Goal: Task Accomplishment & Management: Complete application form

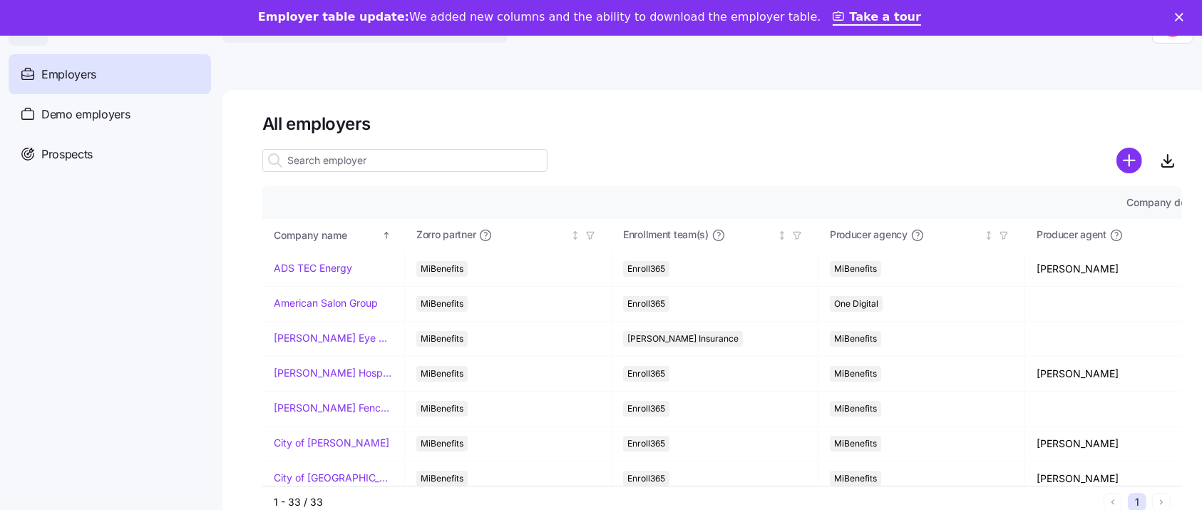
click at [410, 166] on input at bounding box center [404, 160] width 285 height 23
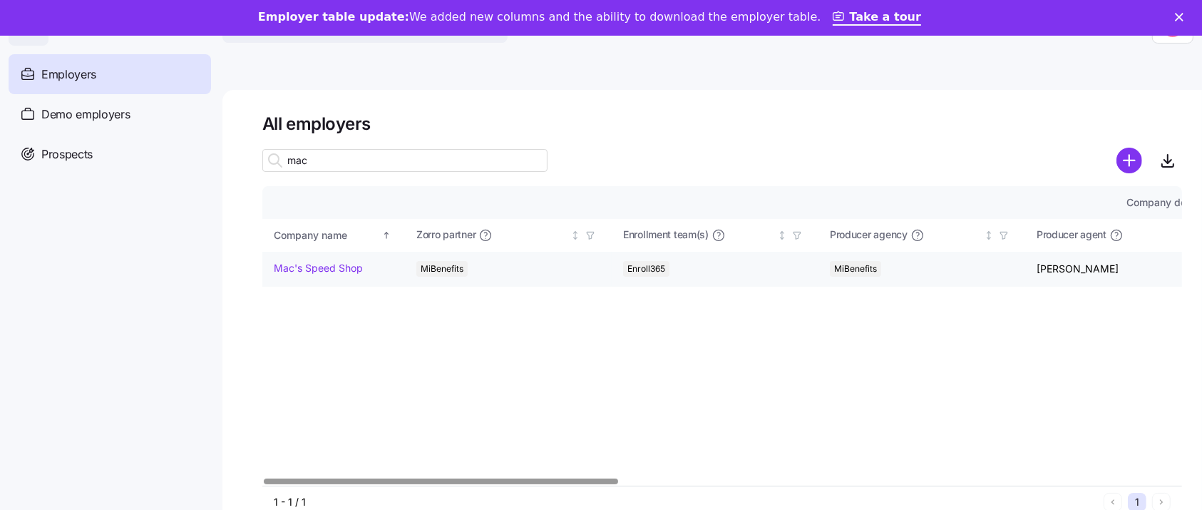
type input "mac"
click at [346, 266] on link "Mac's Speed Shop" at bounding box center [318, 268] width 89 height 14
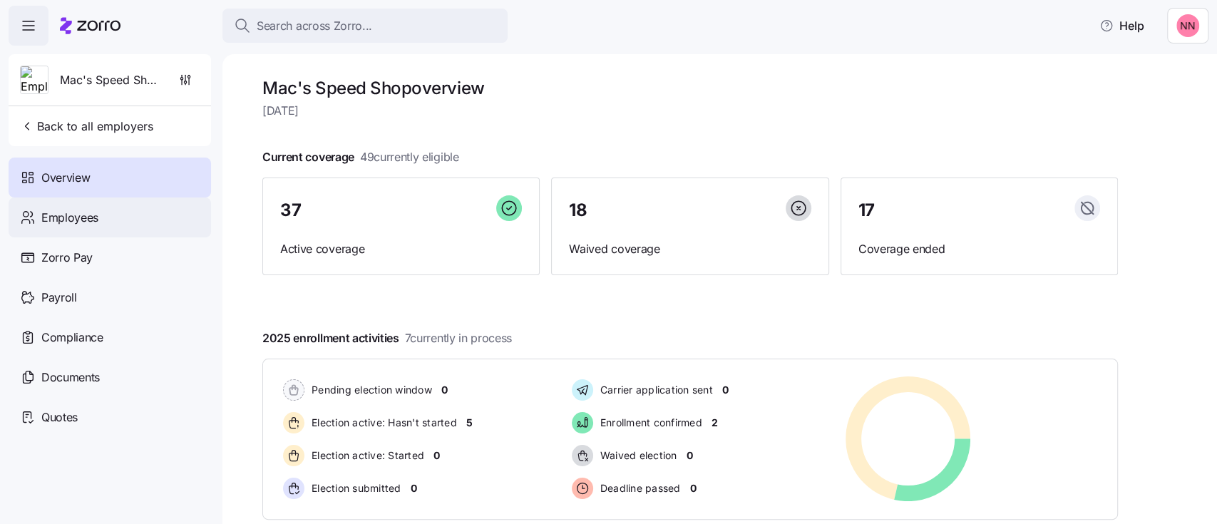
click at [97, 214] on span "Employees" at bounding box center [69, 218] width 57 height 18
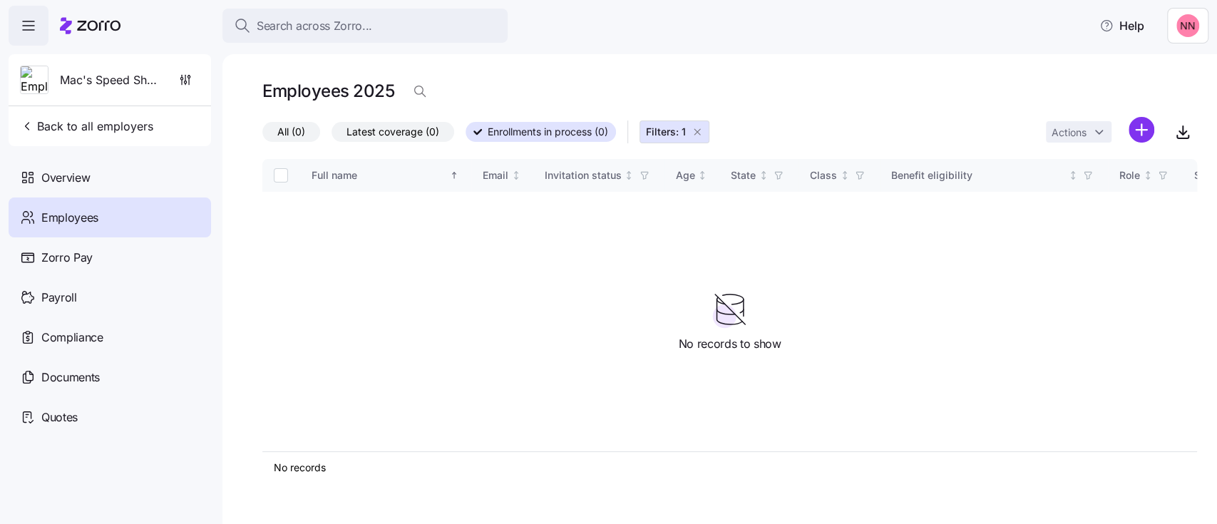
click at [1142, 133] on html "Search across Zorro... Help Mac's Speed Shop Back to all employers Overview Emp…" at bounding box center [608, 258] width 1217 height 516
click at [1110, 188] on span "Add a new employee" at bounding box center [1096, 191] width 96 height 14
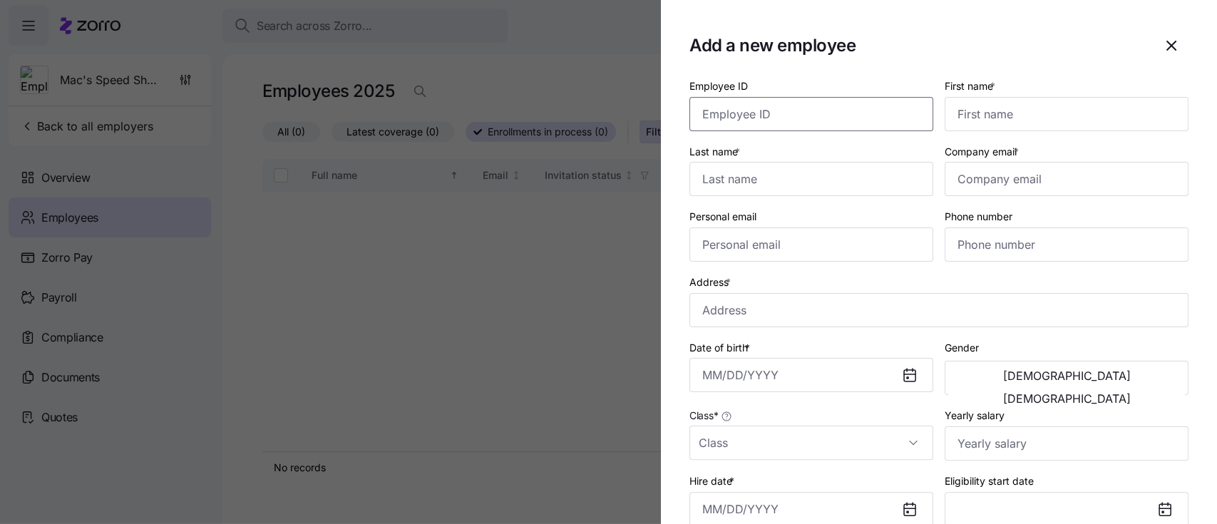
click at [808, 111] on input "Employee ID" at bounding box center [812, 114] width 244 height 34
type input "150409"
click at [971, 123] on input "First name *" at bounding box center [1067, 114] width 244 height 34
type input "Sukmin"
click at [777, 193] on input "Last name *" at bounding box center [812, 179] width 244 height 34
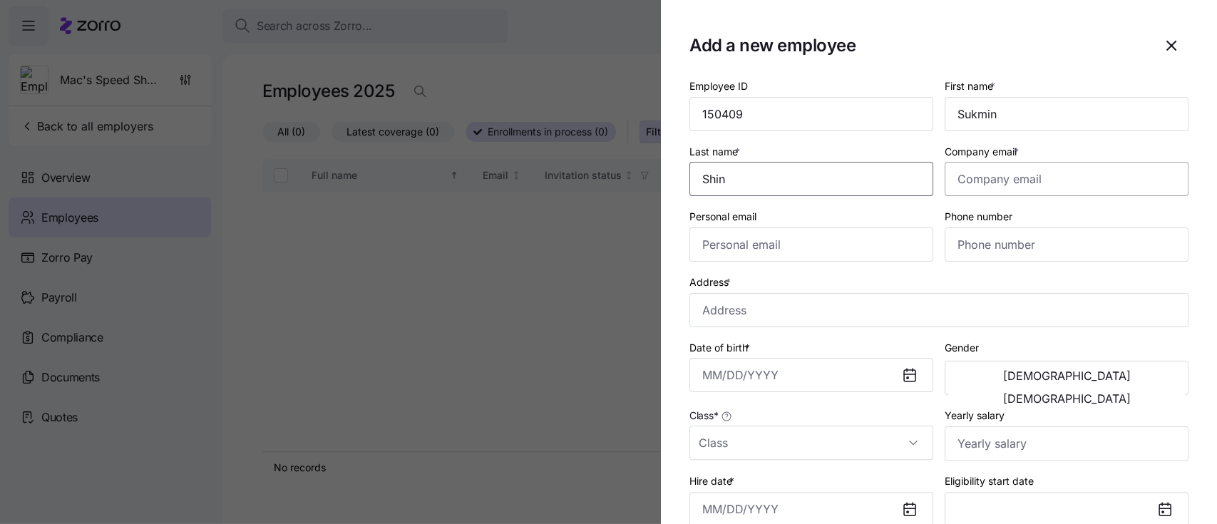
type input "Shin"
click at [1011, 172] on input "Company email *" at bounding box center [1067, 179] width 244 height 34
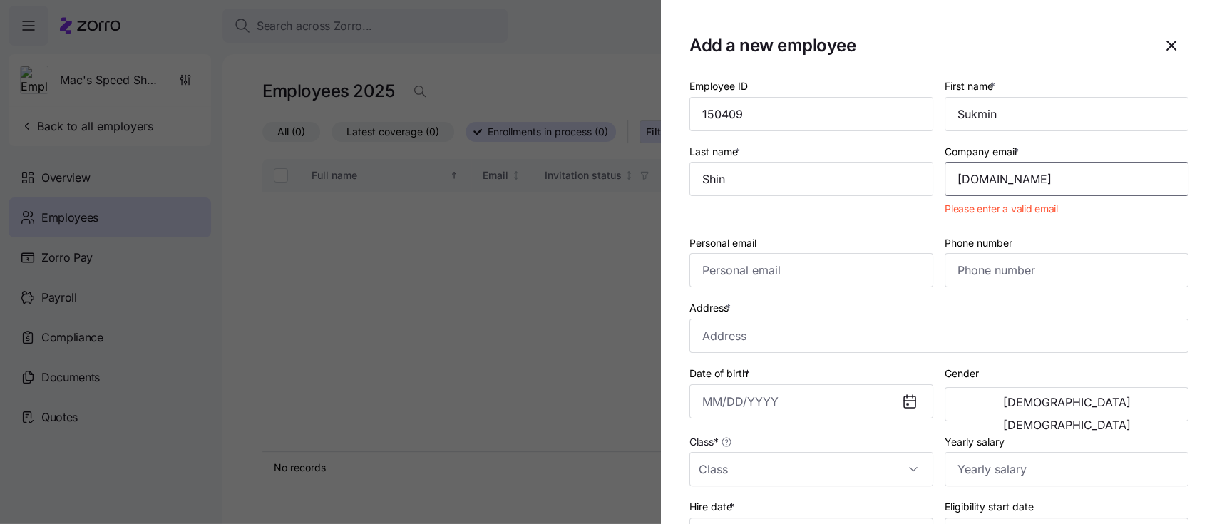
click at [1012, 179] on input "robbieshin2outlook.com" at bounding box center [1067, 179] width 244 height 34
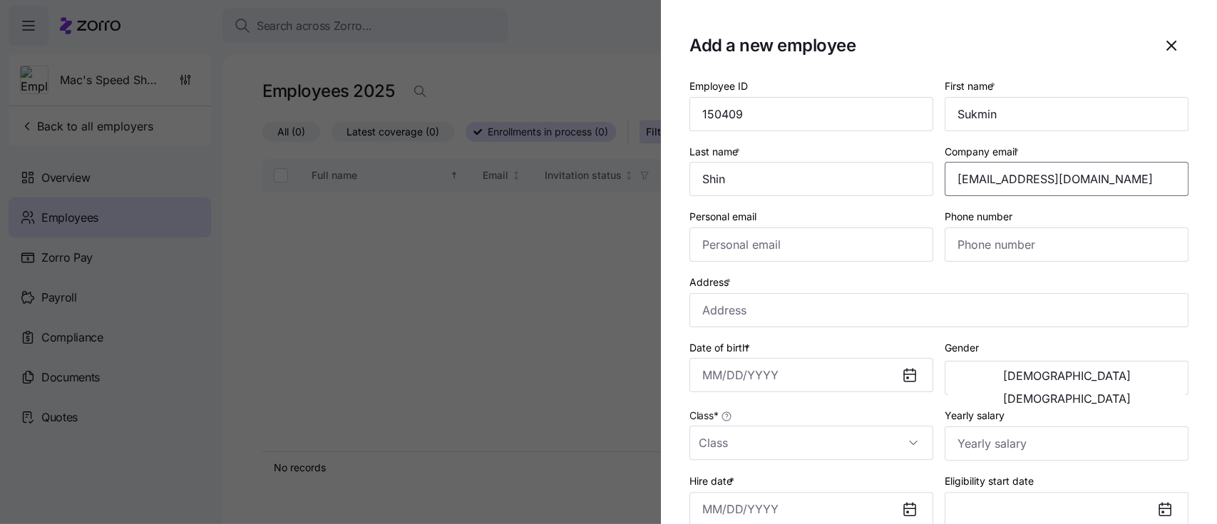
drag, startPoint x: 1098, startPoint y: 177, endPoint x: 939, endPoint y: 191, distance: 159.7
click at [945, 191] on input "robbieshin@outlook.com" at bounding box center [1067, 179] width 244 height 34
type input "robbieshin@outlook.com"
click at [741, 248] on input "Personal email" at bounding box center [812, 244] width 244 height 34
paste input "robbieshin@outlook.com"
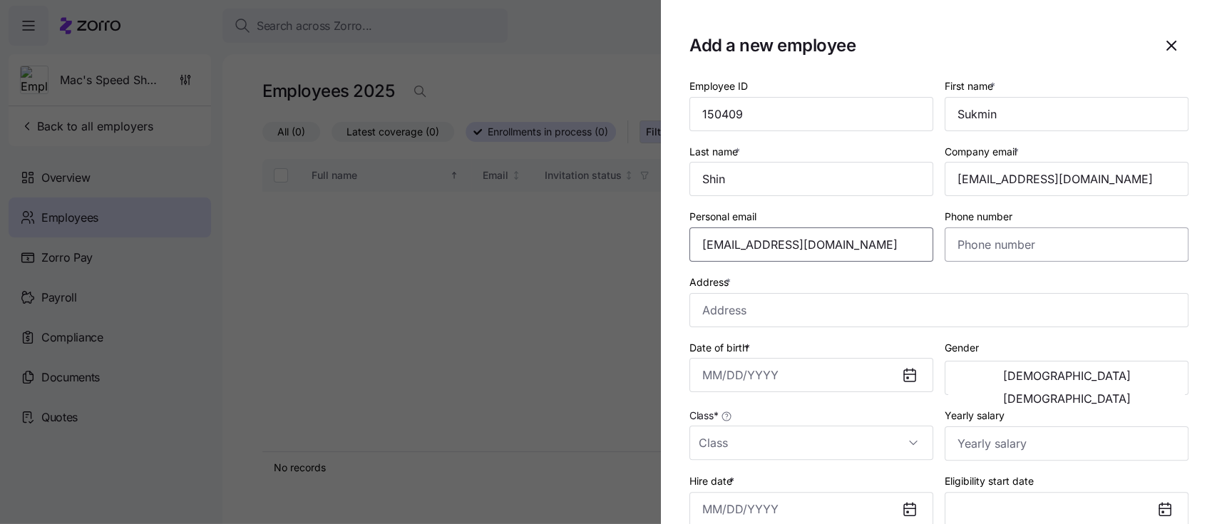
type input "robbieshin@outlook.com"
click at [960, 247] on input "Phone number" at bounding box center [1067, 244] width 244 height 34
type input "(919) 889-7446"
click at [859, 310] on input "Address *" at bounding box center [939, 310] width 499 height 34
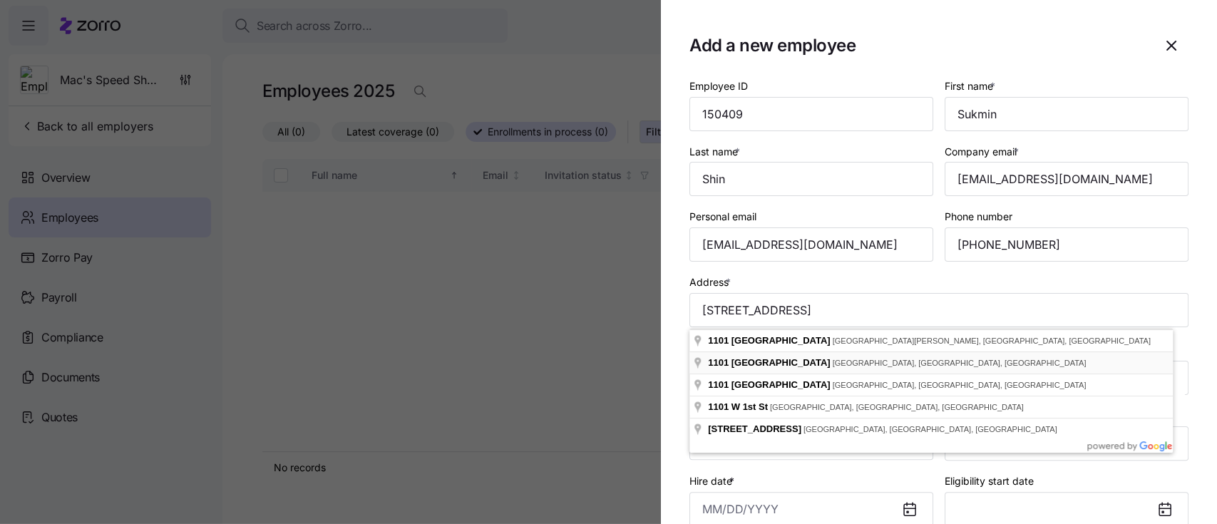
type input "1101 W 1st St, Charlotte, NC 28202, USA"
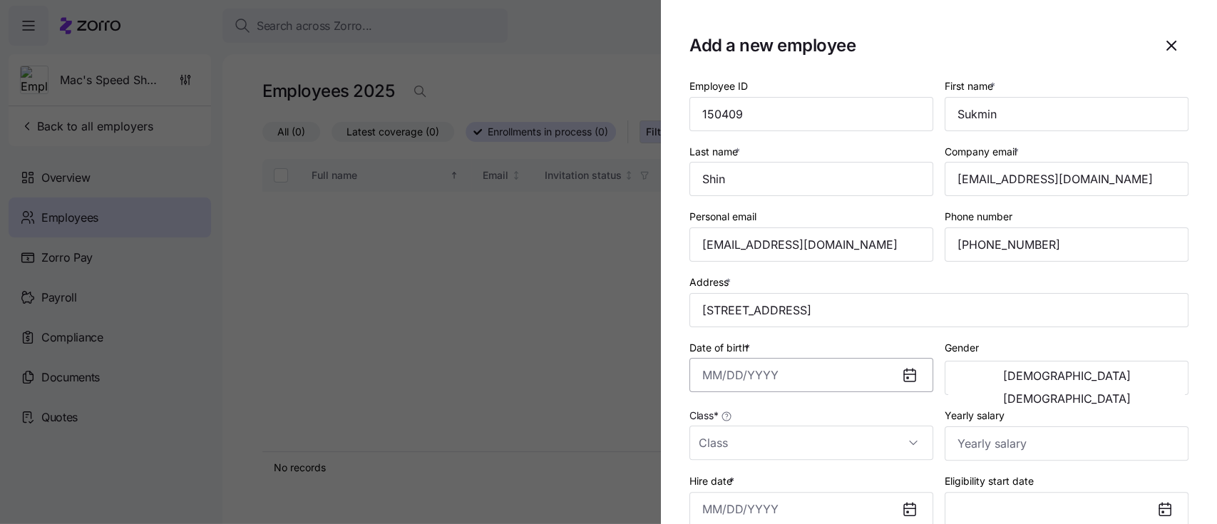
click at [775, 377] on input "Date of birth *" at bounding box center [812, 375] width 244 height 34
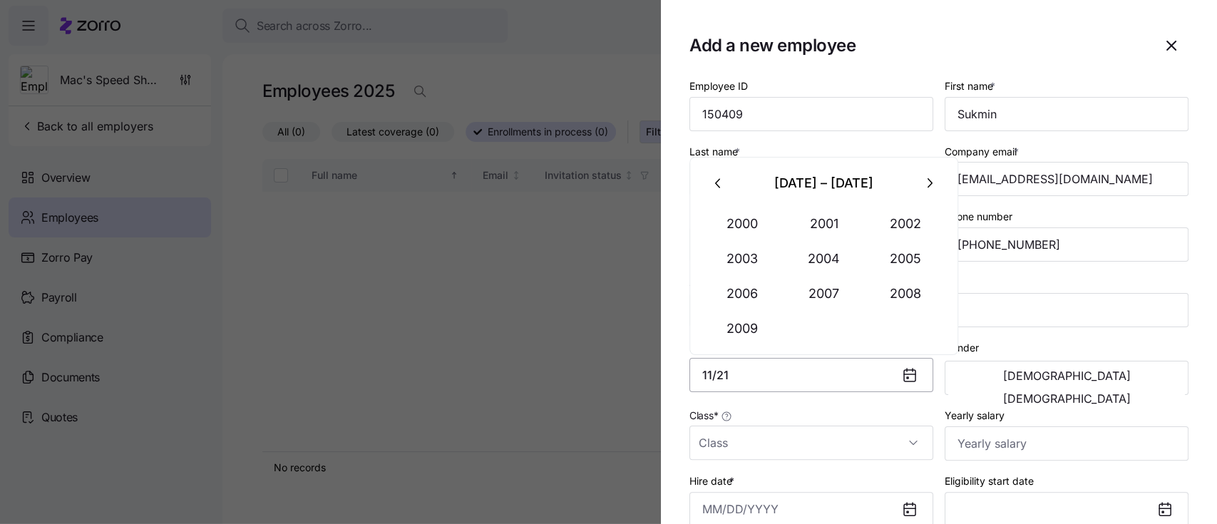
click at [775, 377] on input "11/21" at bounding box center [812, 375] width 244 height 34
type input "November 22, 1981"
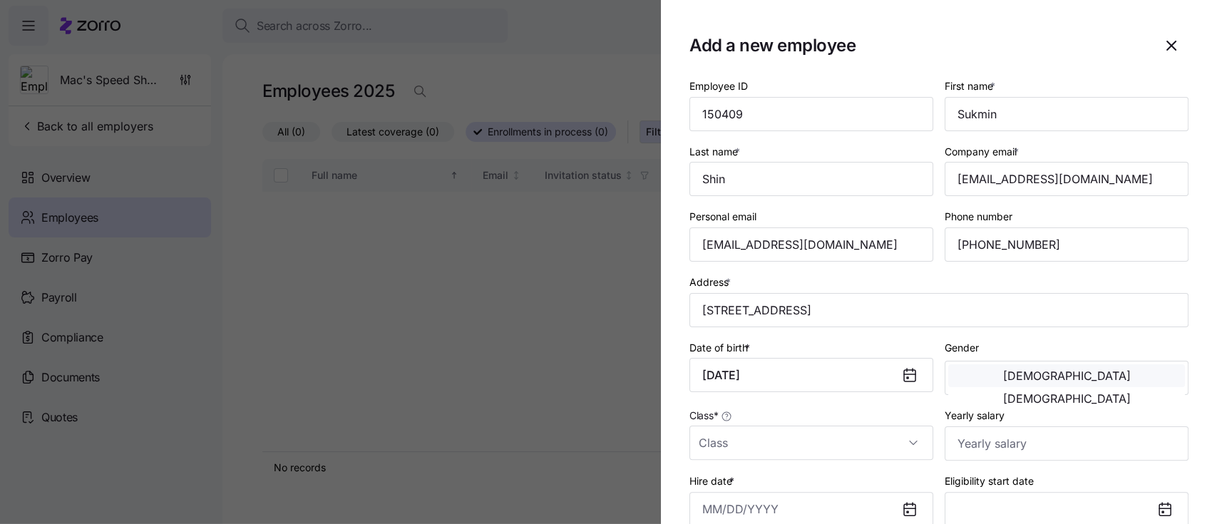
click at [1016, 378] on button "Male" at bounding box center [1067, 375] width 237 height 23
click at [824, 447] on input "Class *" at bounding box center [812, 443] width 244 height 34
click at [755, 485] on span "All Employees" at bounding box center [739, 489] width 65 height 16
type input "All Employees"
click at [1009, 444] on input "Yearly salary" at bounding box center [1067, 443] width 244 height 34
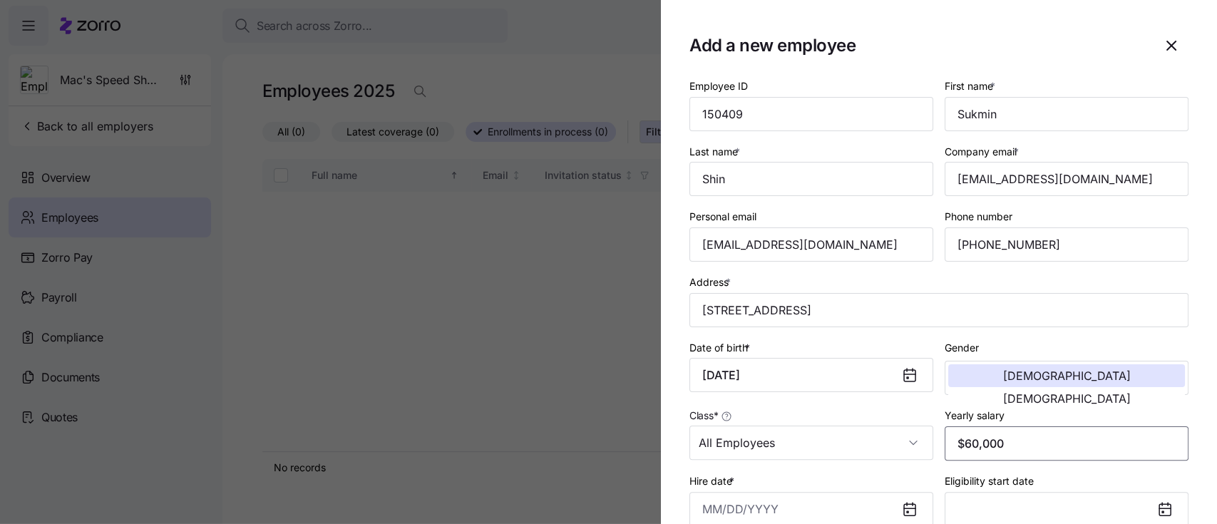
type input "$60,000"
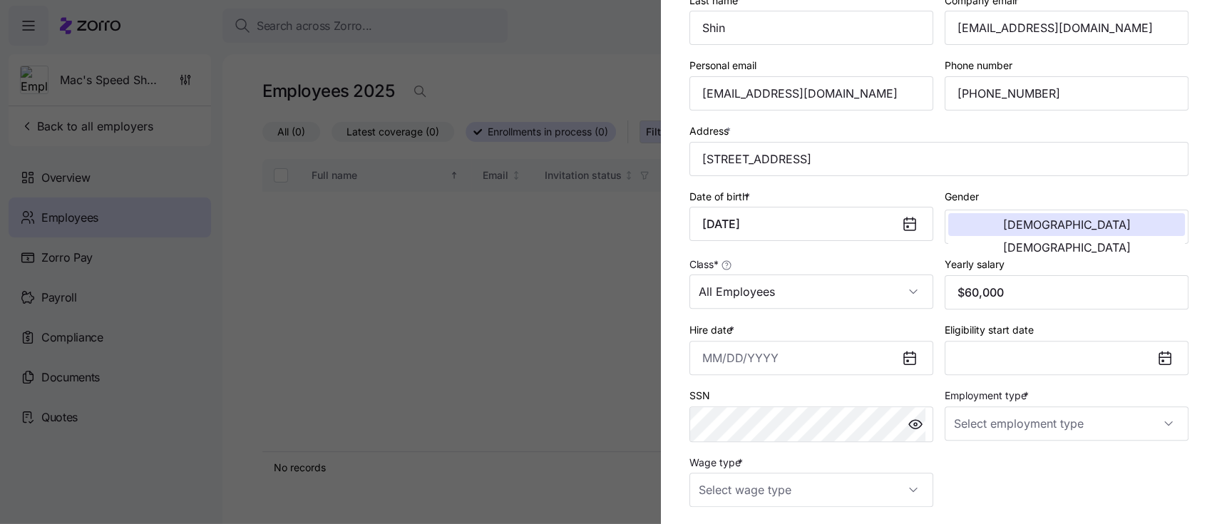
scroll to position [152, 0]
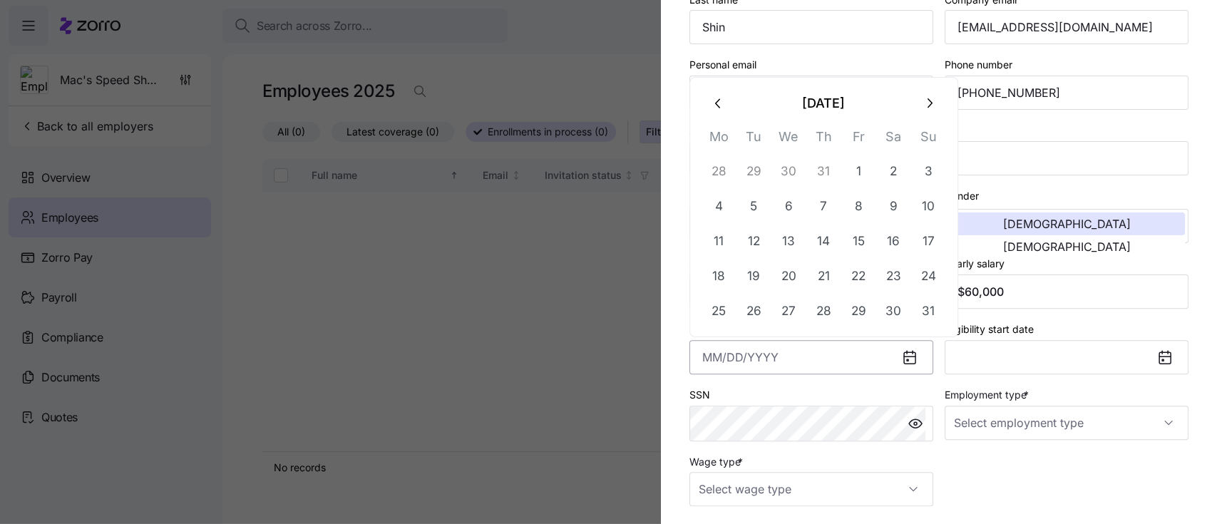
click at [811, 354] on input "Hire date *" at bounding box center [812, 357] width 244 height 34
click at [787, 236] on button "13" at bounding box center [789, 241] width 34 height 34
type input "August 13, 2025"
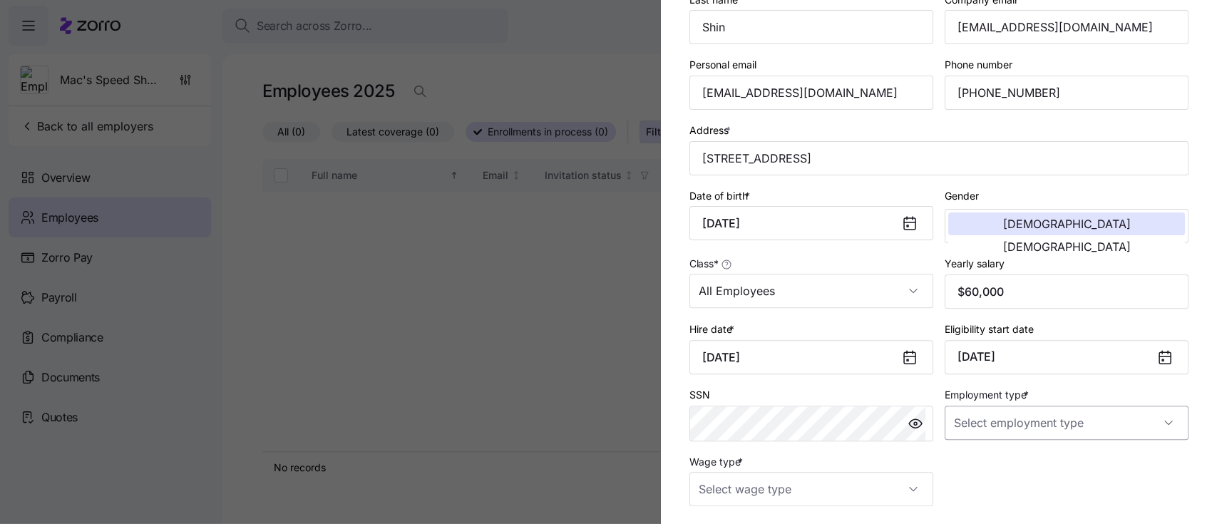
click at [1006, 425] on input "Employment type *" at bounding box center [1067, 423] width 244 height 34
click at [998, 465] on div "Full Time" at bounding box center [1055, 470] width 225 height 30
type input "Full Time"
click at [907, 492] on input "Wage type *" at bounding box center [812, 489] width 244 height 34
click at [860, 418] on div "Salary" at bounding box center [807, 421] width 225 height 30
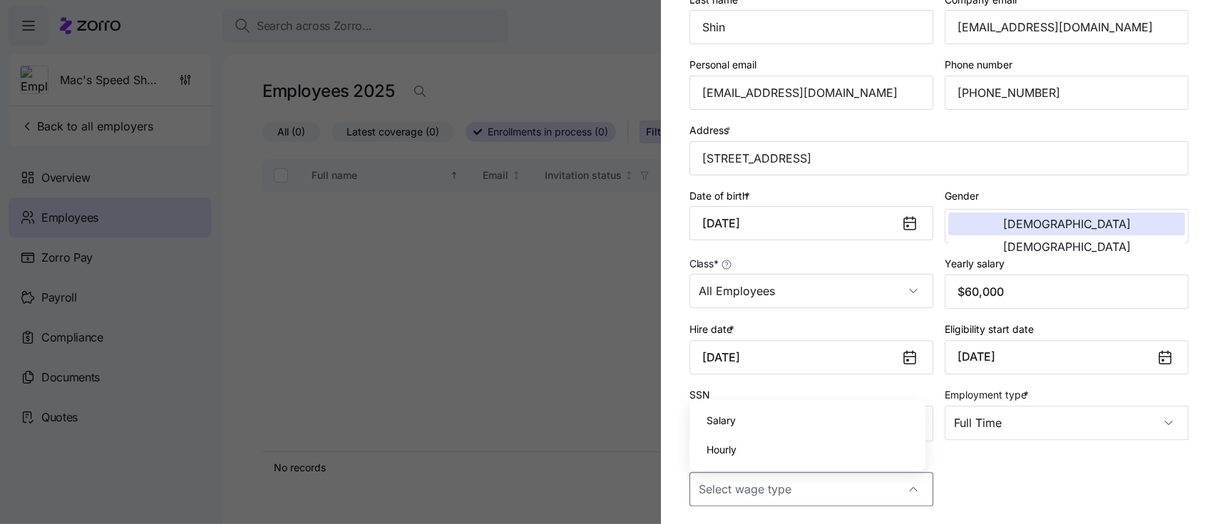
type input "Salary"
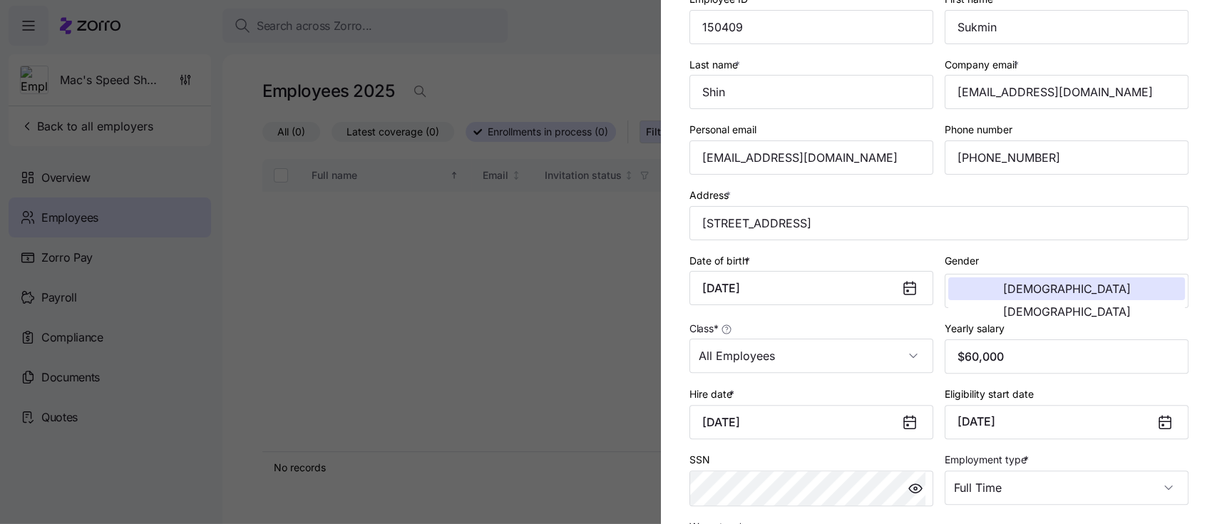
scroll to position [67, 0]
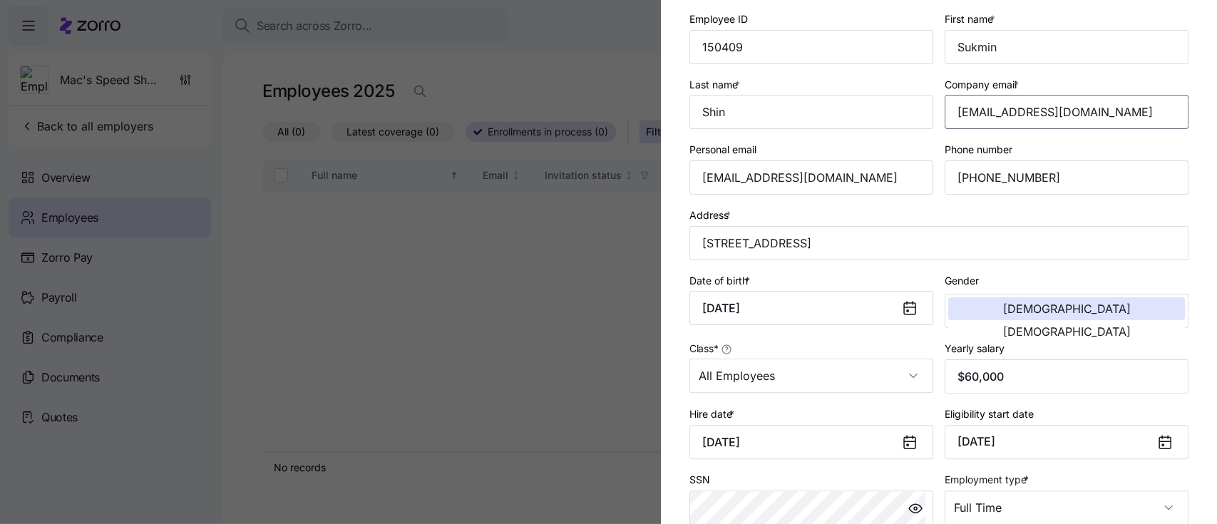
drag, startPoint x: 1103, startPoint y: 104, endPoint x: 936, endPoint y: 91, distance: 168.1
click at [939, 91] on div "Company email * robbieshin@outlook.com" at bounding box center [1066, 103] width 255 height 66
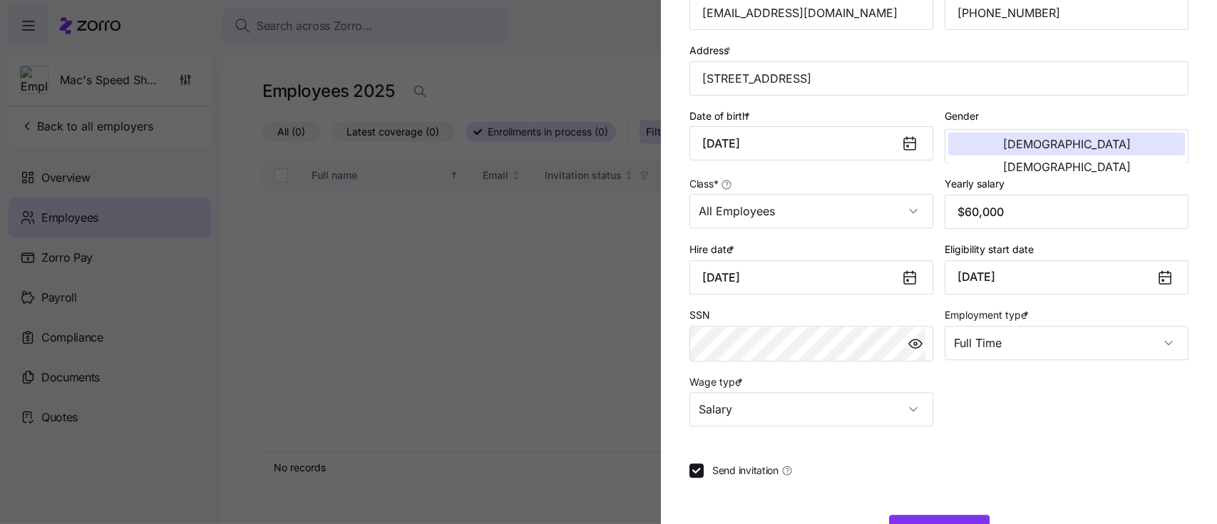
scroll to position [284, 0]
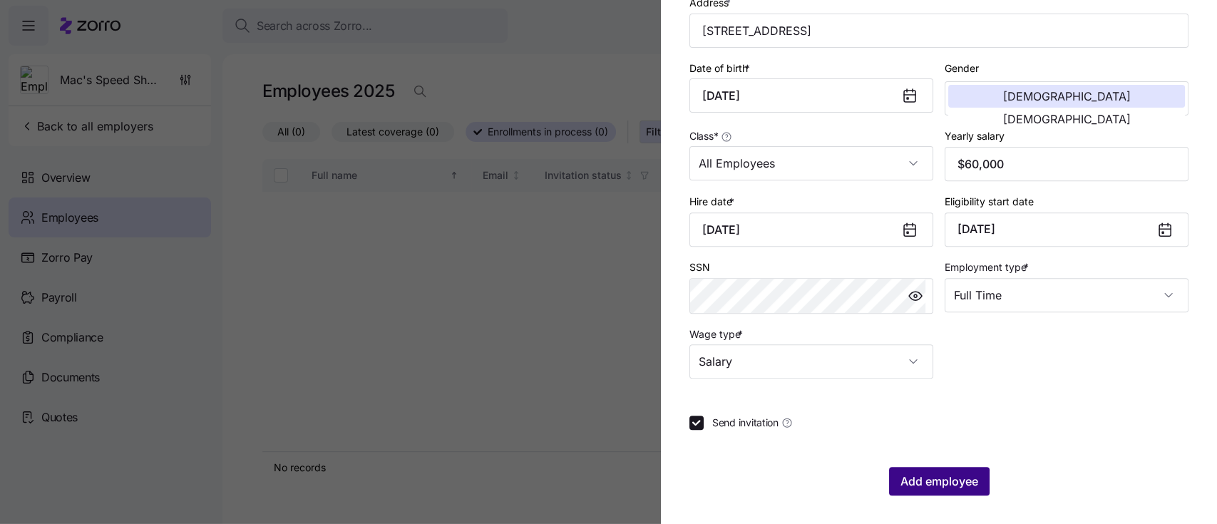
click at [926, 484] on span "Add employee" at bounding box center [940, 481] width 78 height 17
